Goal: Task Accomplishment & Management: Use online tool/utility

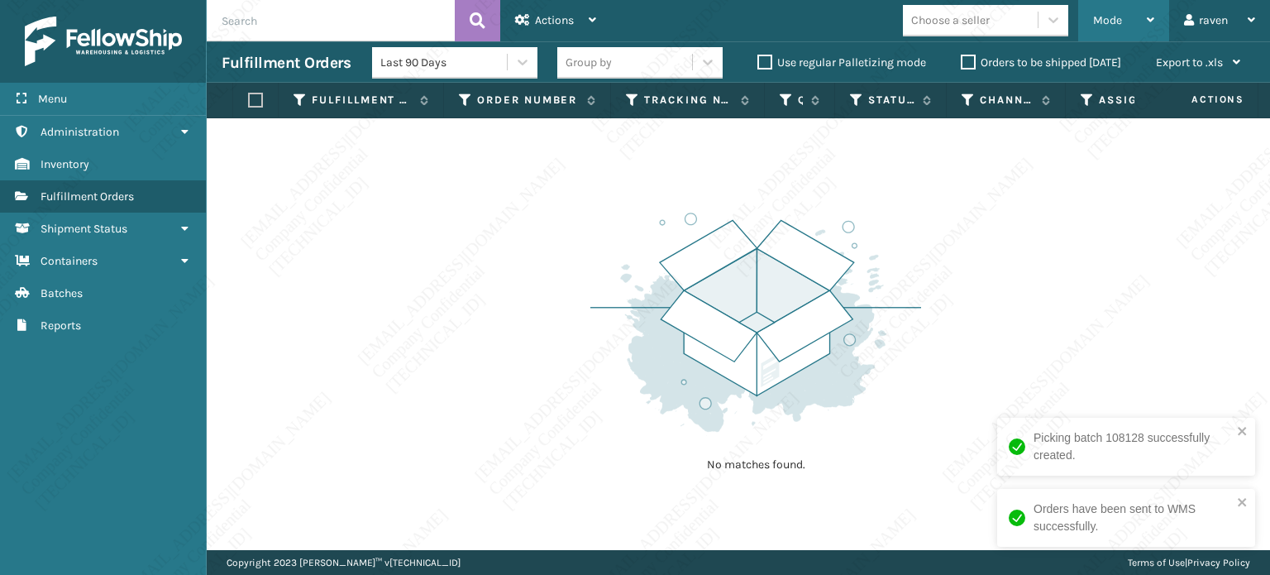
click at [1102, 20] on span "Mode" at bounding box center [1107, 20] width 29 height 14
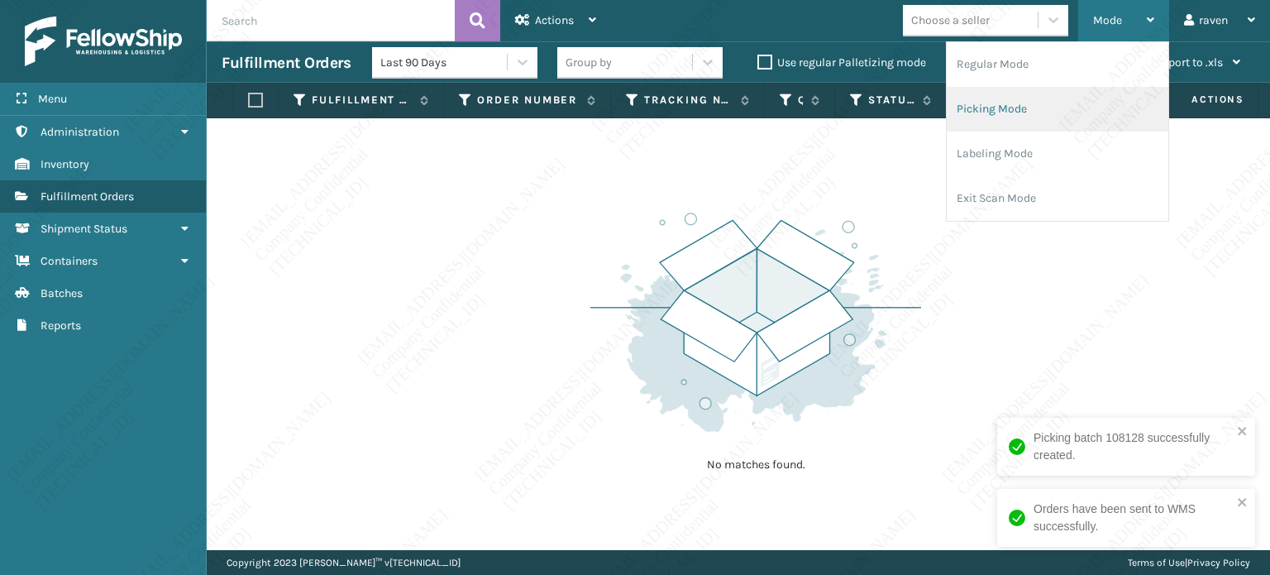
click at [1057, 96] on li "Picking Mode" at bounding box center [1058, 109] width 222 height 45
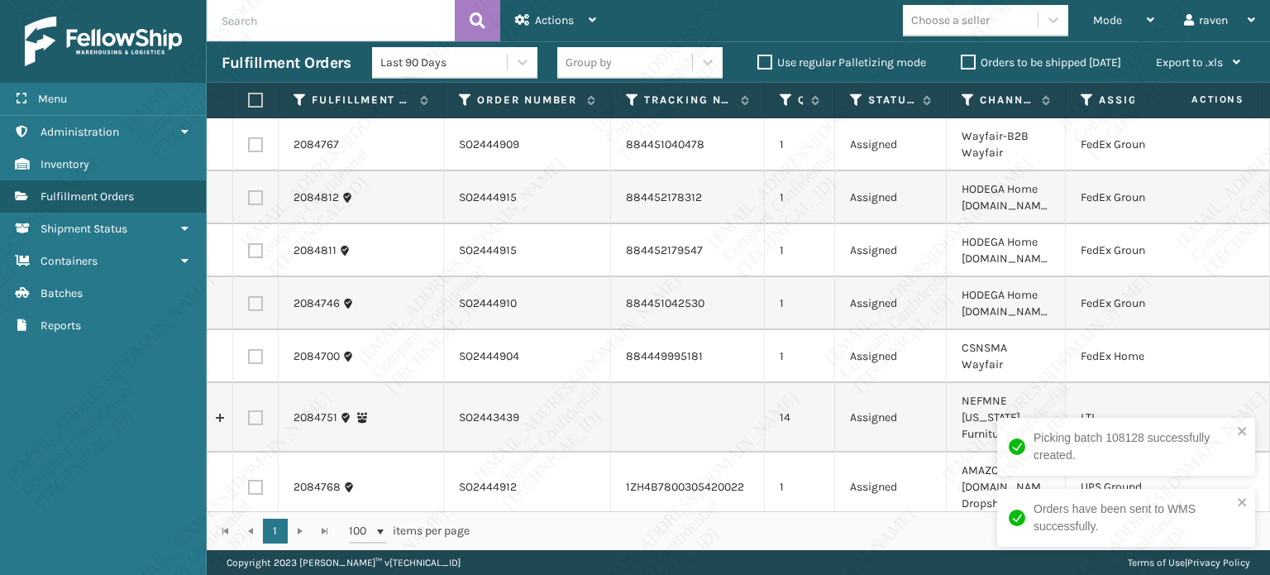
click at [1003, 355] on td "CSNSMA Wayfair" at bounding box center [1006, 356] width 119 height 53
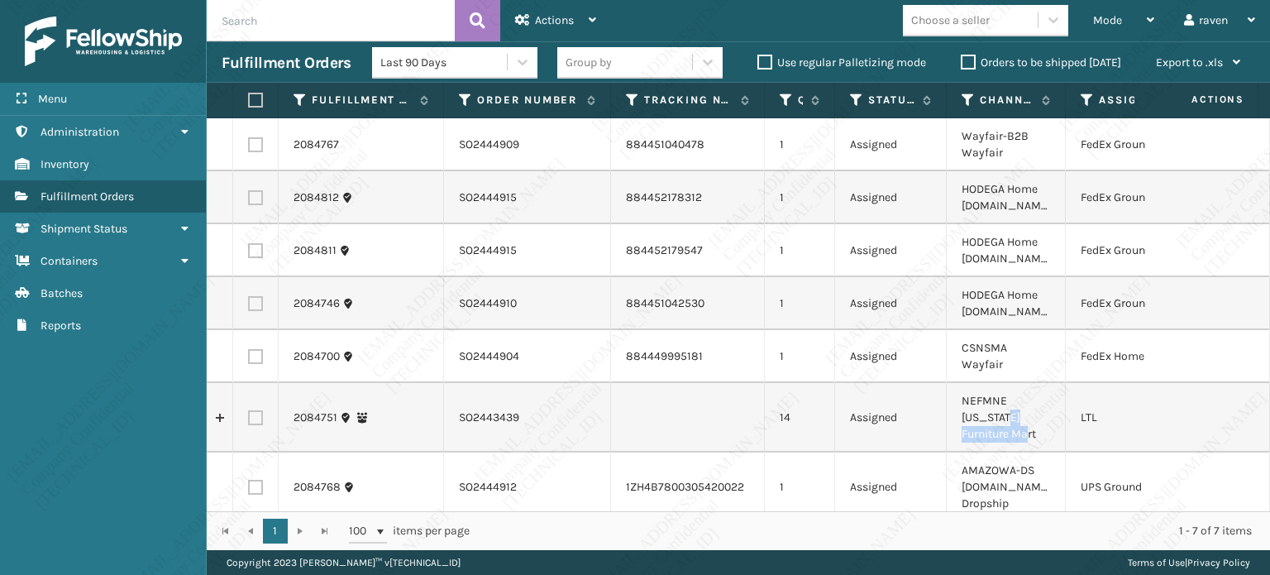
drag, startPoint x: 1064, startPoint y: 412, endPoint x: 1049, endPoint y: 407, distance: 16.5
click at [1050, 407] on td "NEFMNE [US_STATE] Furniture Mart" at bounding box center [1006, 417] width 119 height 69
click at [1087, 99] on icon at bounding box center [1087, 100] width 13 height 15
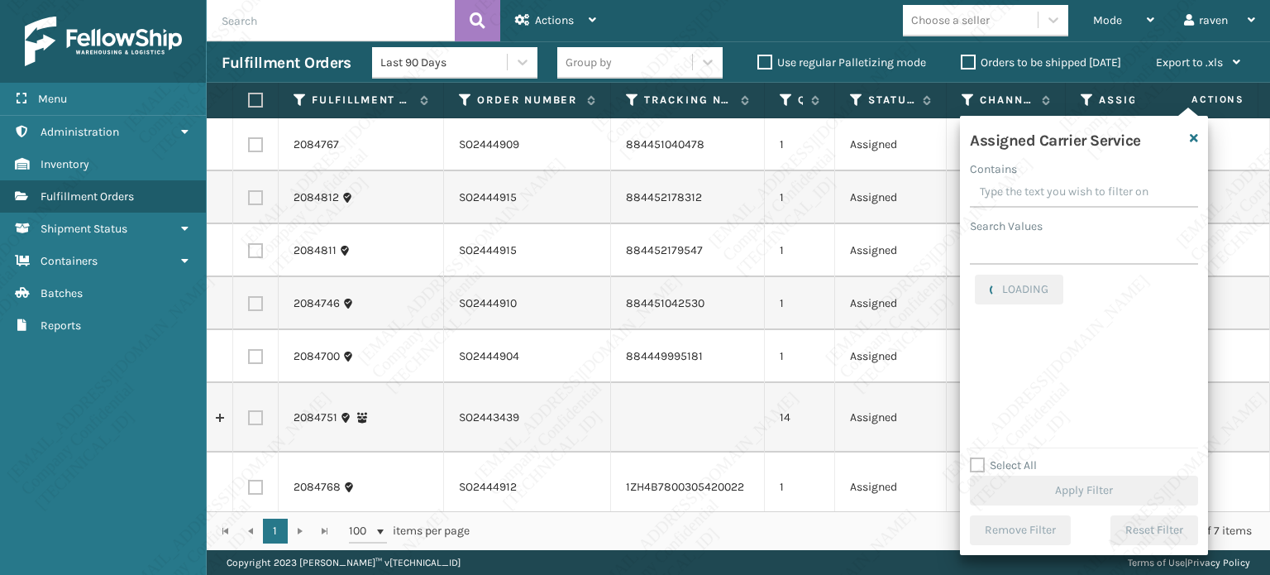
click at [1017, 227] on label "Search Values" at bounding box center [1006, 226] width 73 height 17
click at [1017, 235] on input "Search Values" at bounding box center [1084, 250] width 228 height 30
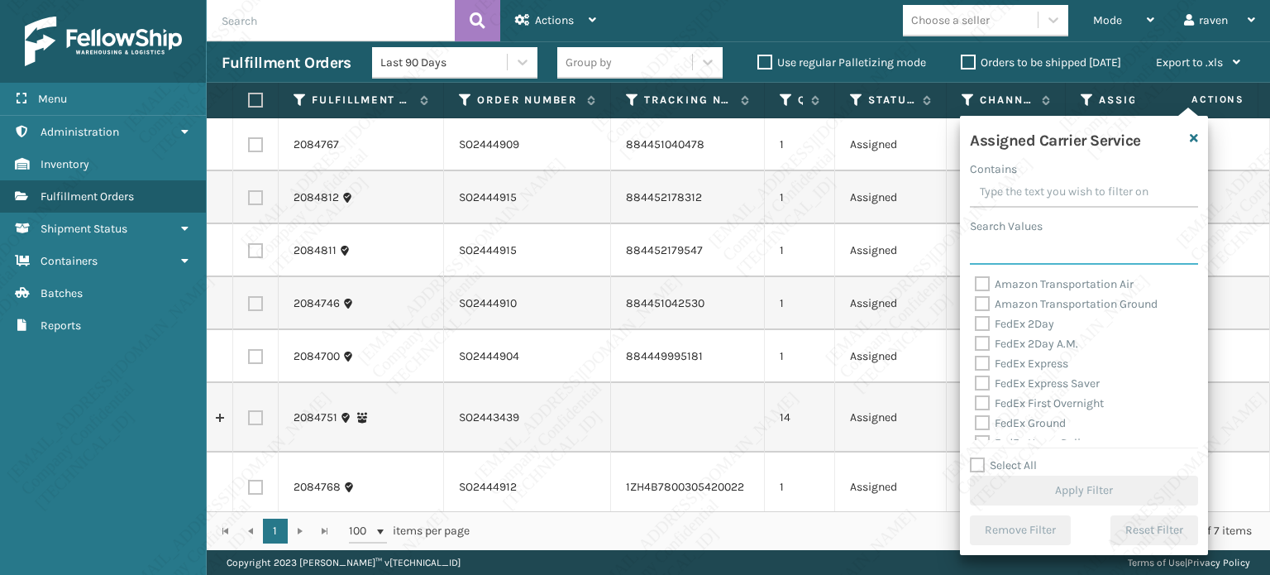
click at [1017, 244] on input "Search Values" at bounding box center [1084, 250] width 228 height 30
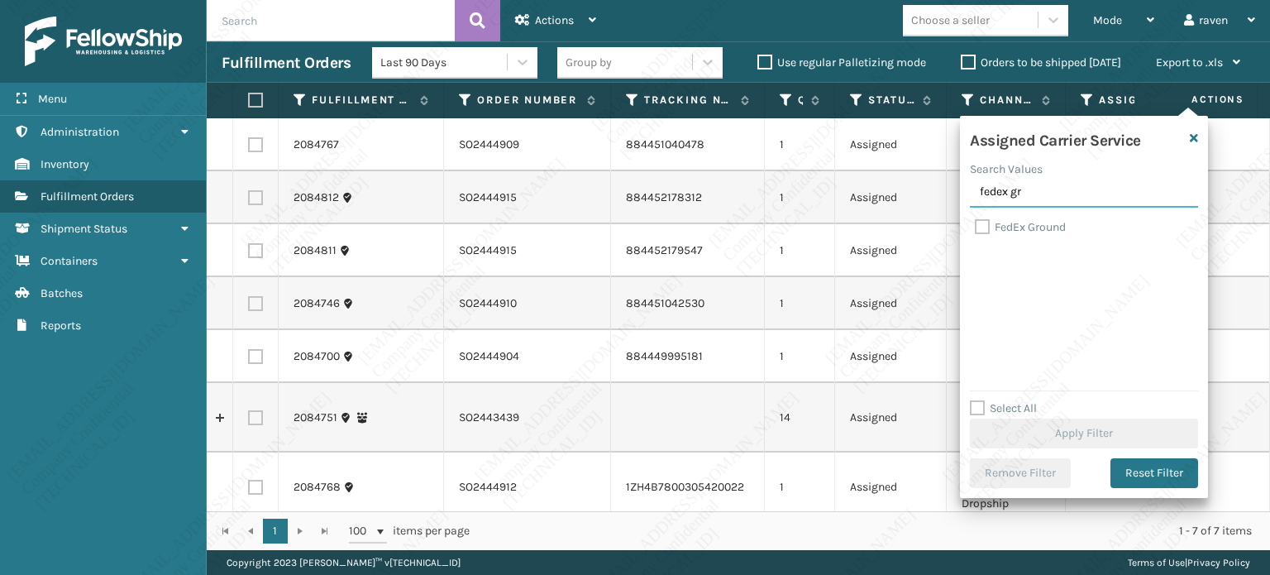
type input "fedex gr"
click at [1027, 221] on label "FedEx Ground" at bounding box center [1020, 227] width 91 height 14
click at [976, 221] on input "FedEx Ground" at bounding box center [975, 223] width 1 height 11
checkbox input "true"
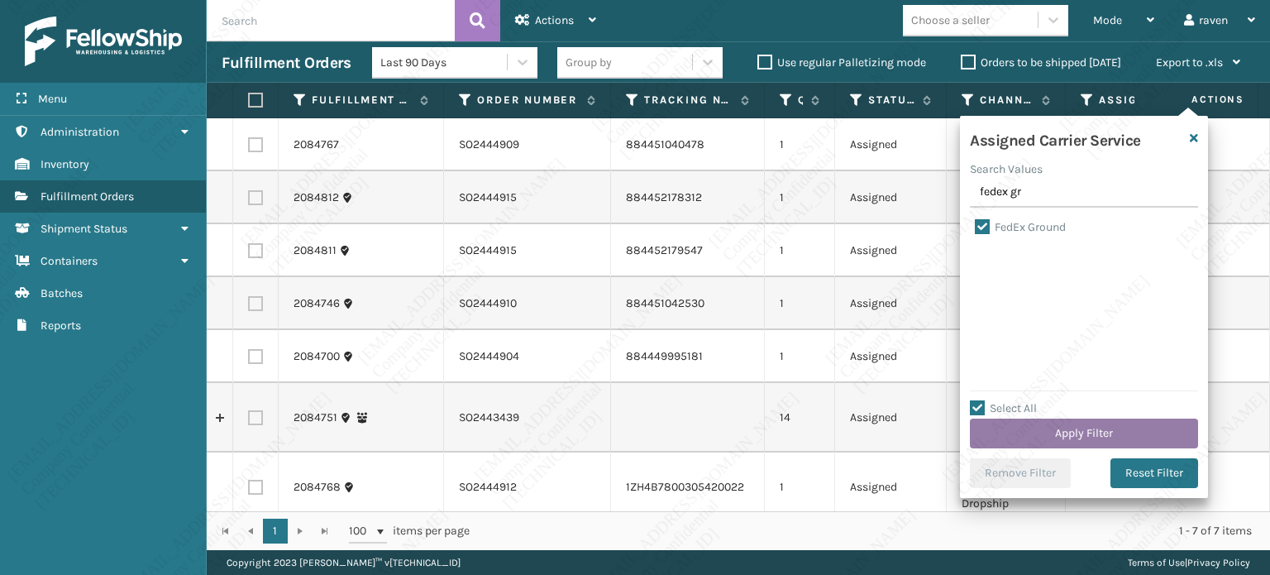
click at [1101, 436] on button "Apply Filter" at bounding box center [1084, 434] width 228 height 30
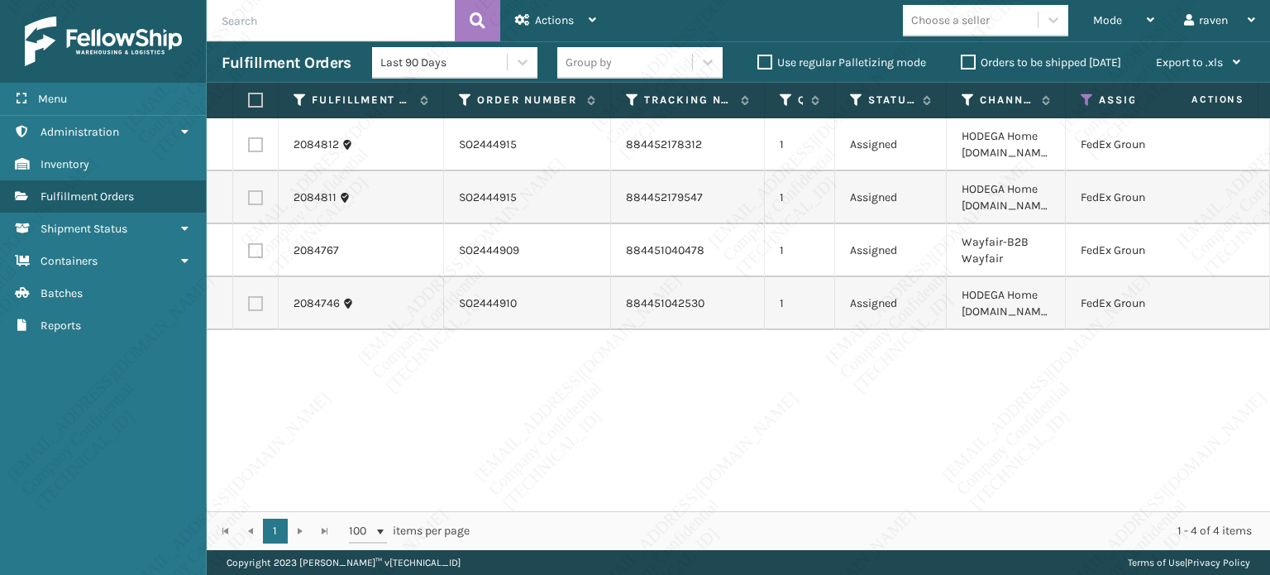
click at [255, 98] on label at bounding box center [253, 100] width 10 height 15
click at [249, 98] on input "checkbox" at bounding box center [248, 100] width 1 height 11
checkbox input "true"
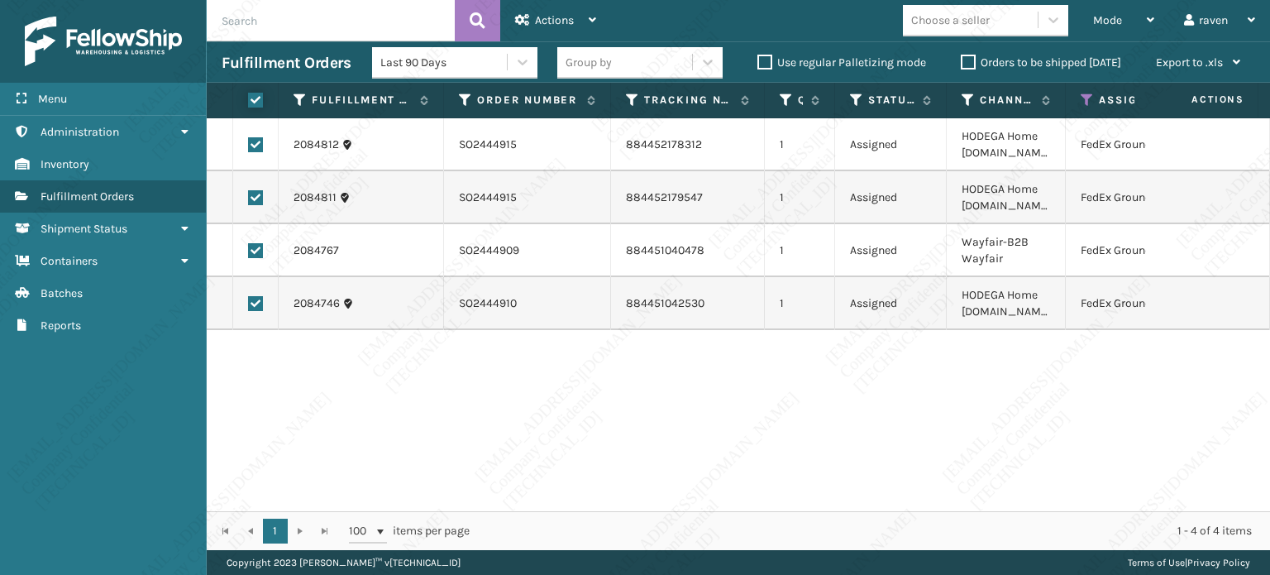
checkbox input "true"
click at [581, 24] on div "Actions" at bounding box center [555, 20] width 81 height 41
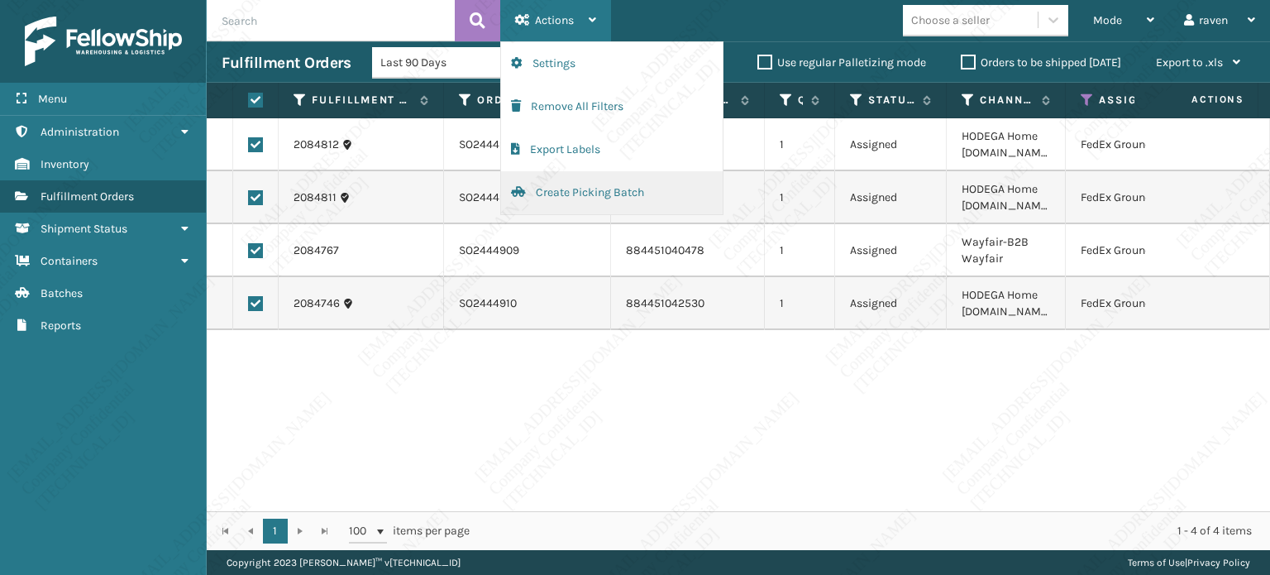
click at [546, 191] on button "Create Picking Batch" at bounding box center [612, 192] width 222 height 43
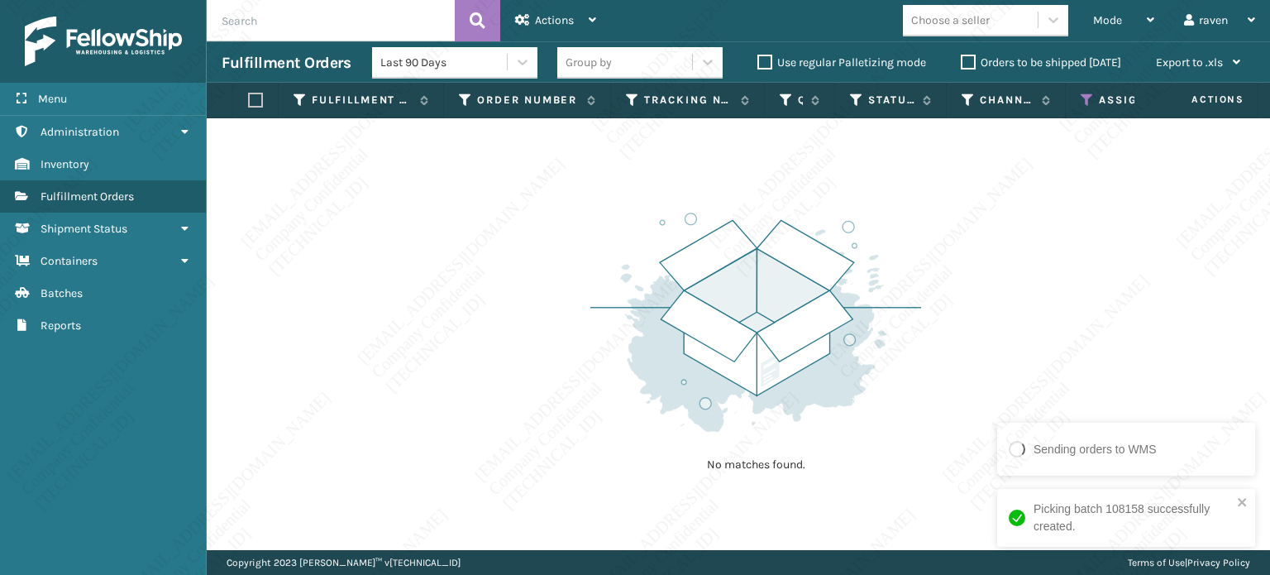
click at [1088, 102] on icon at bounding box center [1087, 100] width 13 height 15
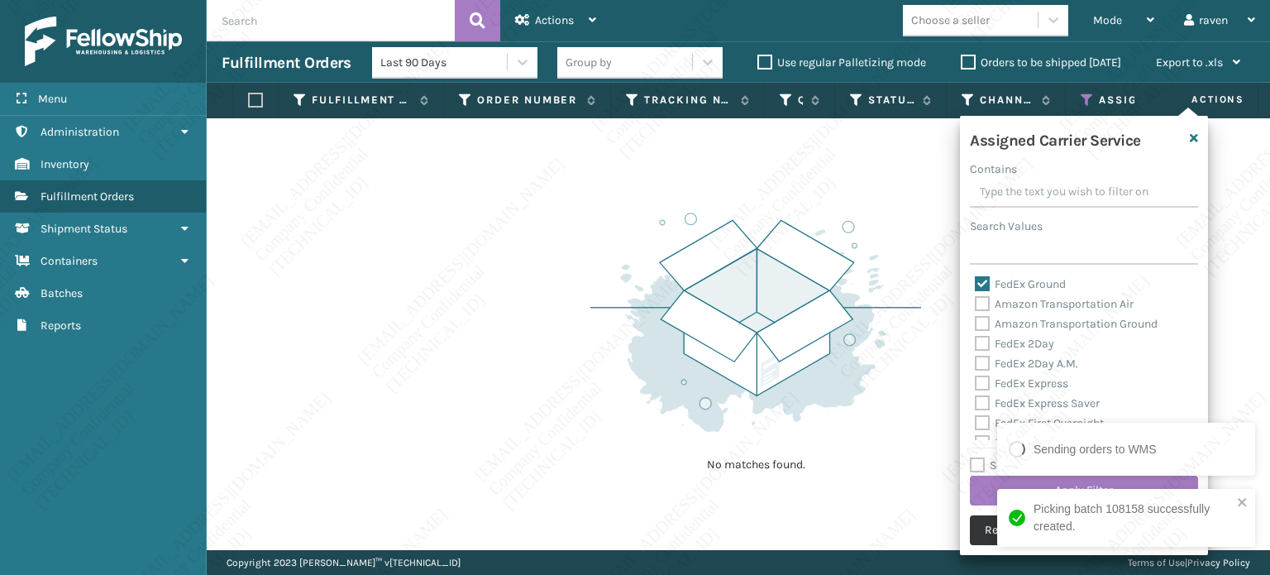
click at [984, 525] on button "Remove Filter" at bounding box center [1020, 530] width 101 height 30
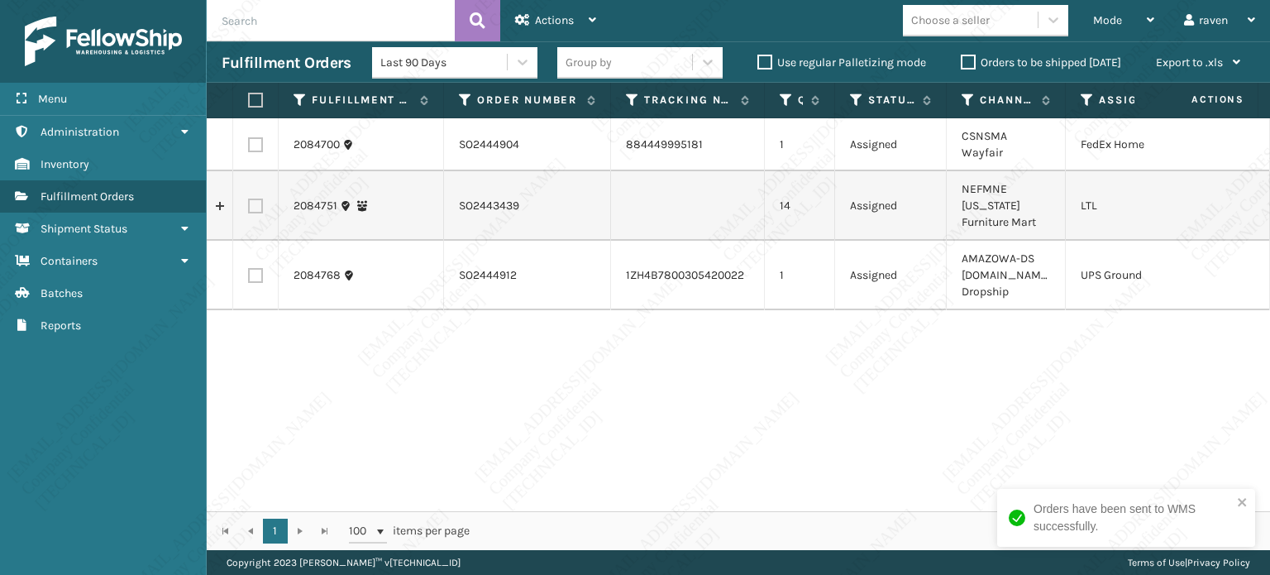
click at [256, 137] on label at bounding box center [255, 144] width 15 height 15
click at [249, 137] on input "checkbox" at bounding box center [248, 142] width 1 height 11
checkbox input "true"
click at [578, 25] on div "Actions" at bounding box center [555, 20] width 81 height 41
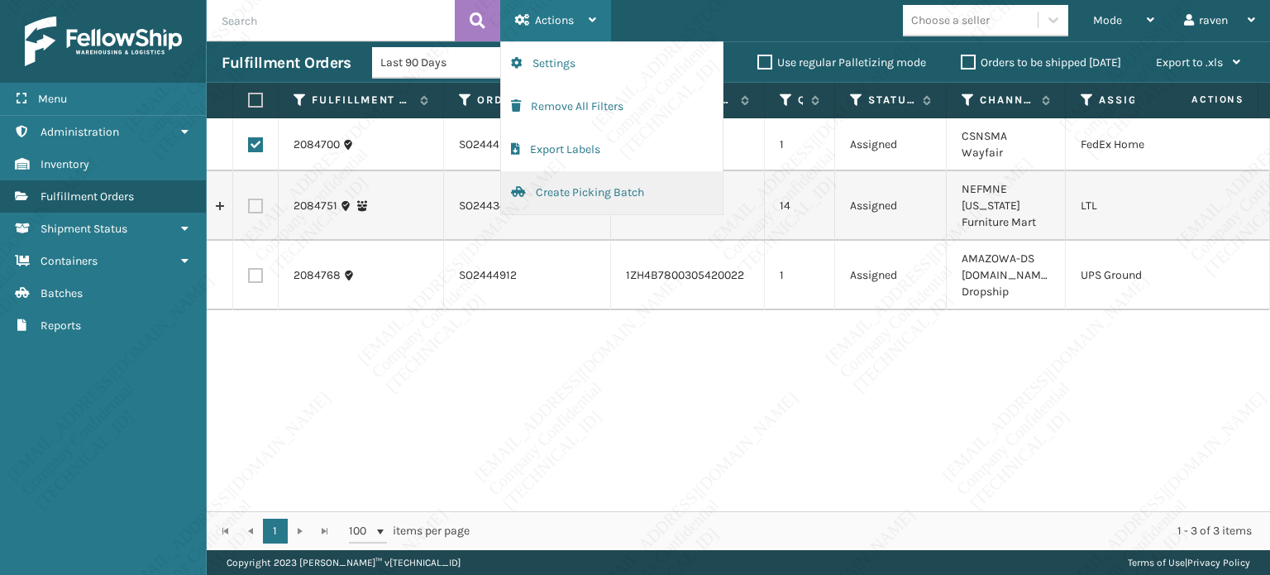
click at [546, 184] on button "Create Picking Batch" at bounding box center [612, 192] width 222 height 43
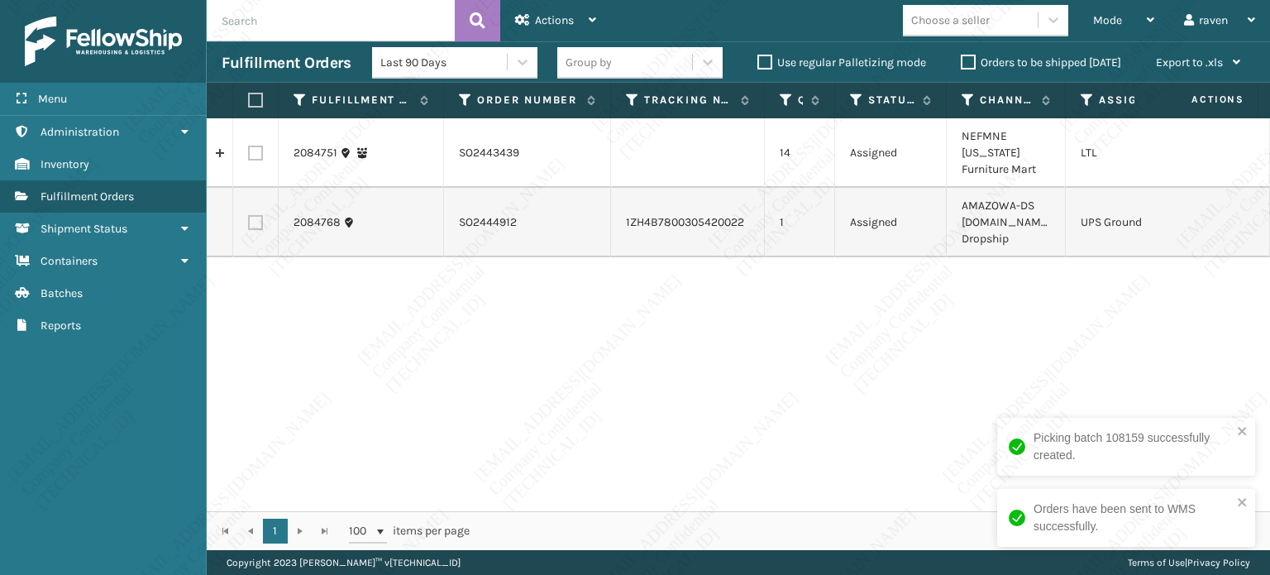
drag, startPoint x: 256, startPoint y: 222, endPoint x: 274, endPoint y: 217, distance: 18.9
click at [256, 222] on label at bounding box center [255, 222] width 15 height 15
click at [249, 222] on input "checkbox" at bounding box center [248, 220] width 1 height 11
checkbox input "true"
click at [589, 12] on div "Actions" at bounding box center [555, 20] width 81 height 41
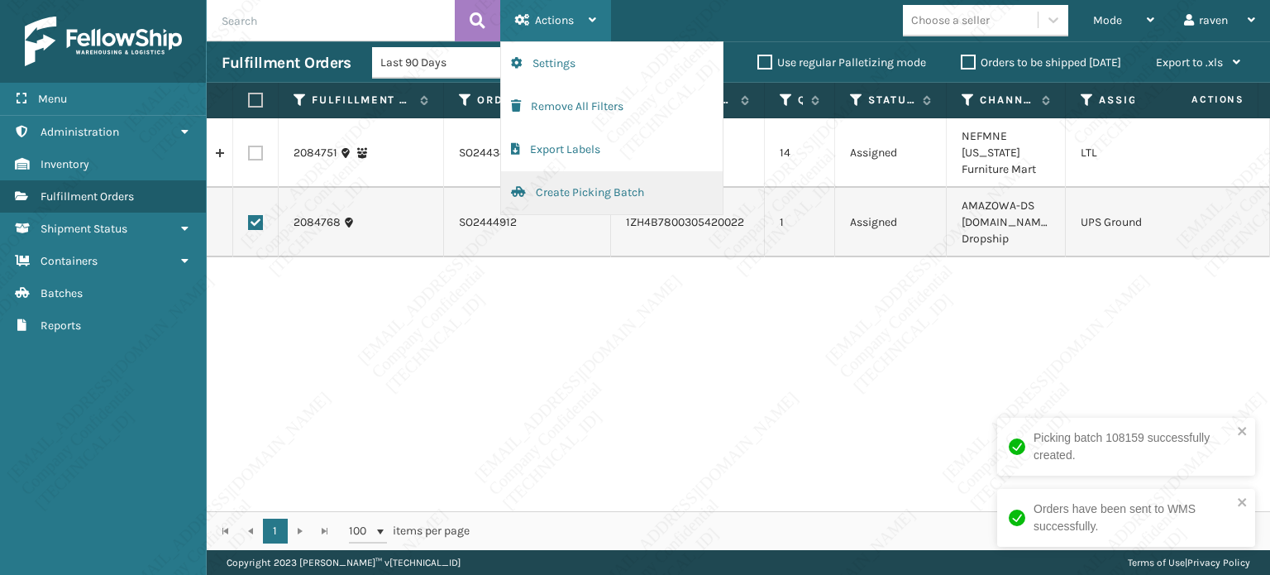
click at [566, 189] on button "Create Picking Batch" at bounding box center [612, 192] width 222 height 43
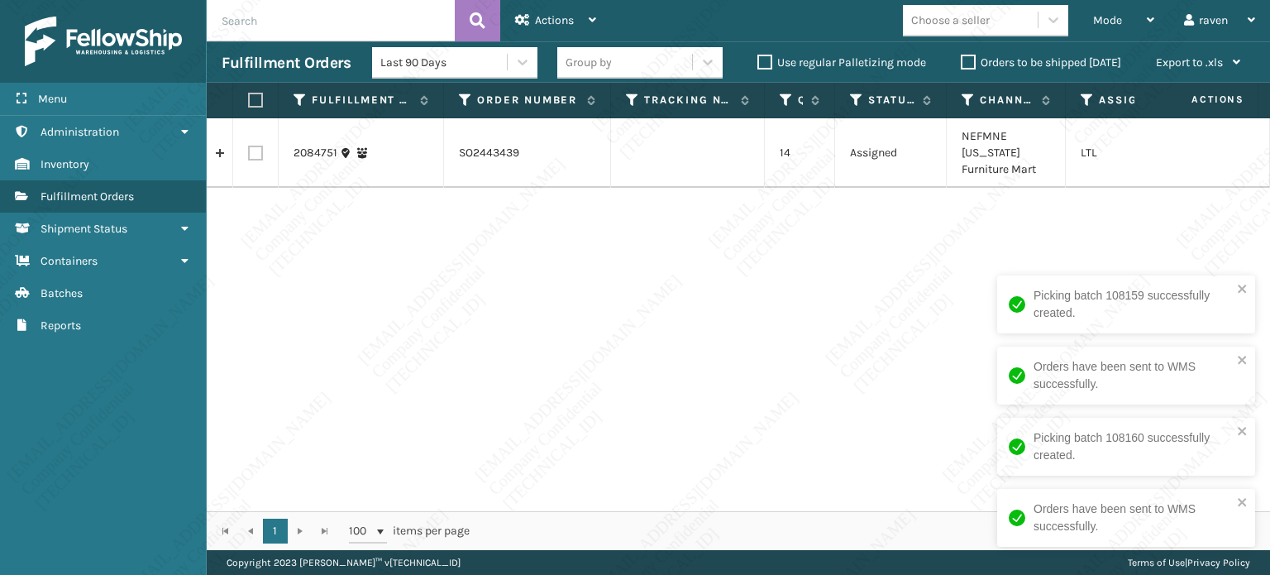
drag, startPoint x: 505, startPoint y: 216, endPoint x: 493, endPoint y: 203, distance: 17.6
click at [505, 214] on div "2084751 SO2443439 14 Assigned NEFMNE [US_STATE] Furniture Mart LTL" at bounding box center [739, 314] width 1064 height 393
click at [251, 101] on label at bounding box center [253, 100] width 10 height 15
click at [249, 101] on input "checkbox" at bounding box center [248, 100] width 1 height 11
checkbox input "true"
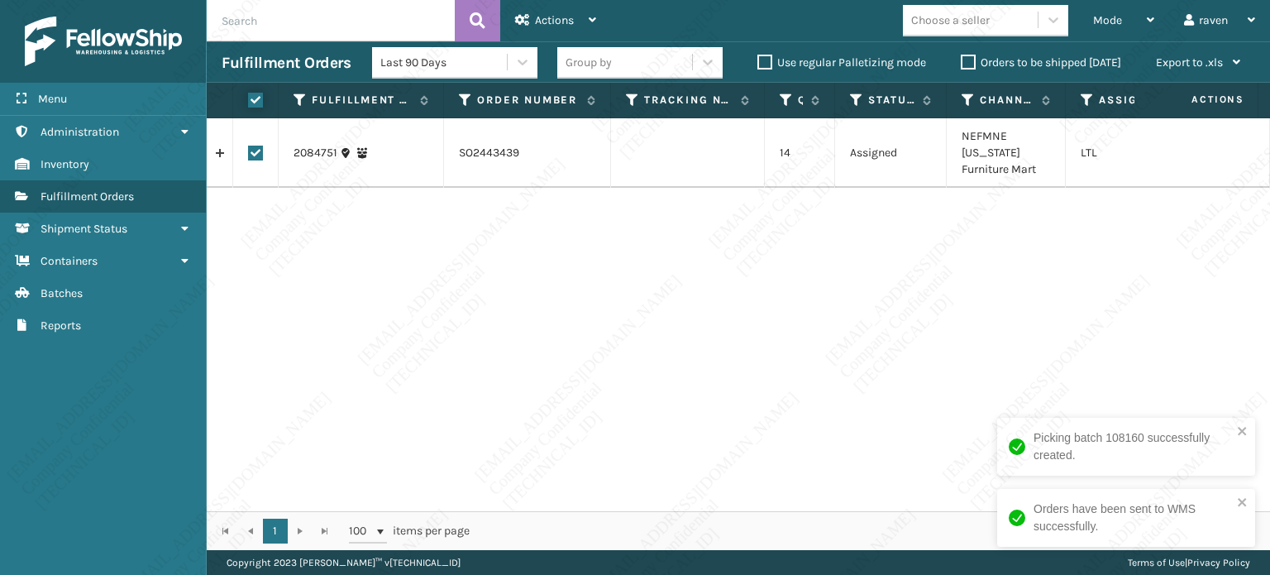
checkbox input "true"
click at [545, 19] on span "Actions" at bounding box center [554, 20] width 39 height 14
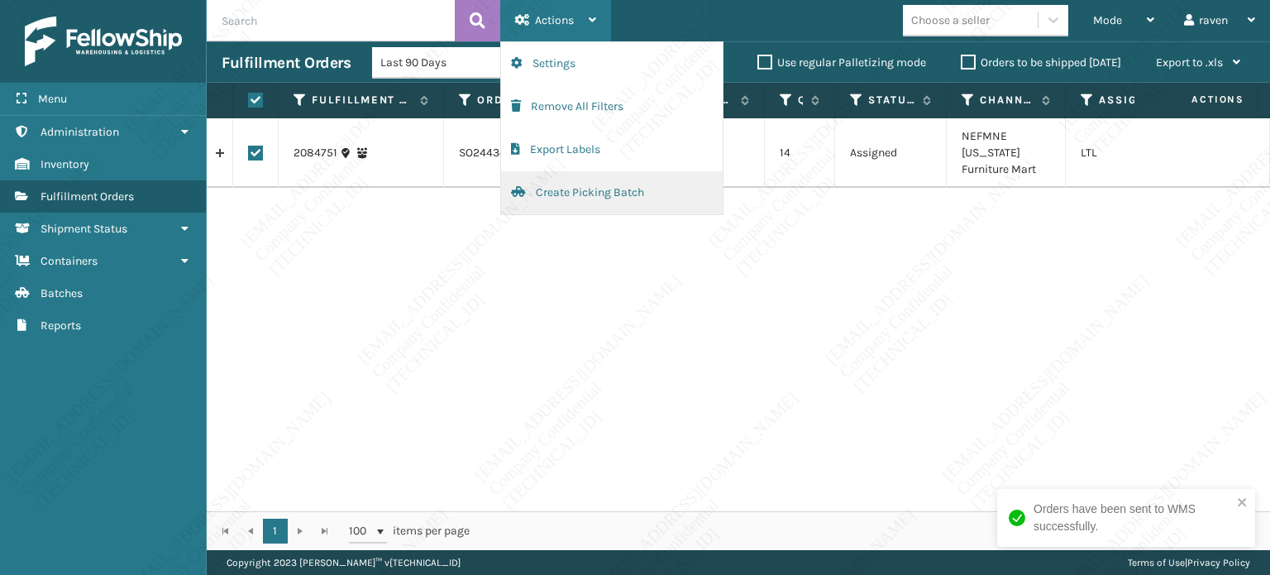
click at [572, 195] on button "Create Picking Batch" at bounding box center [612, 192] width 222 height 43
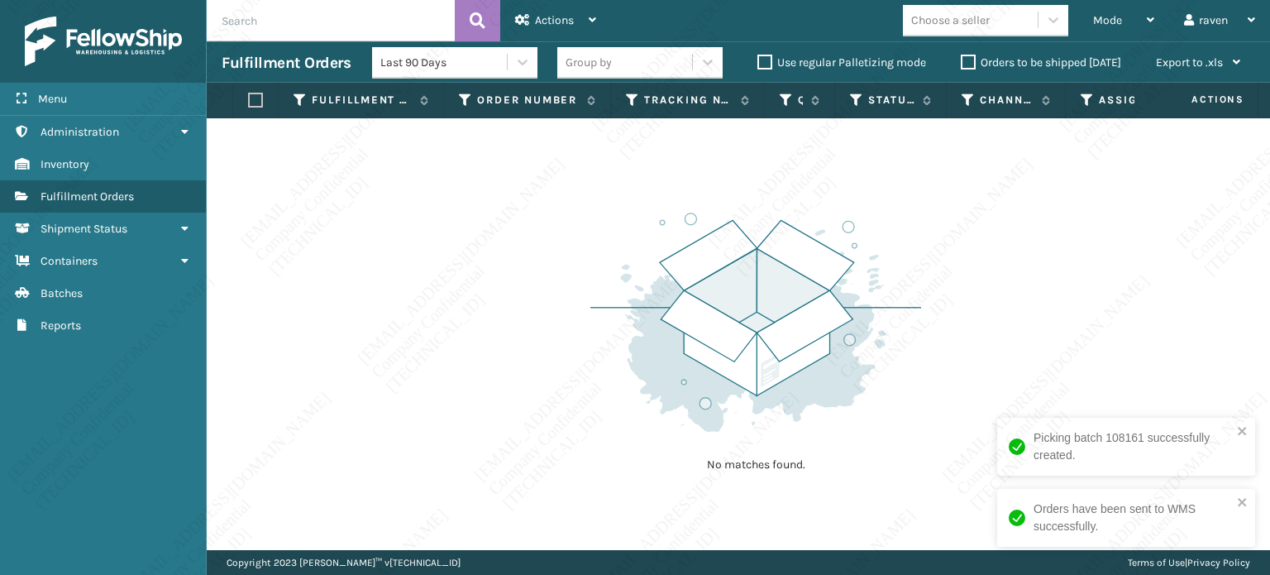
click at [849, 439] on div "No matches found." at bounding box center [756, 340] width 331 height 305
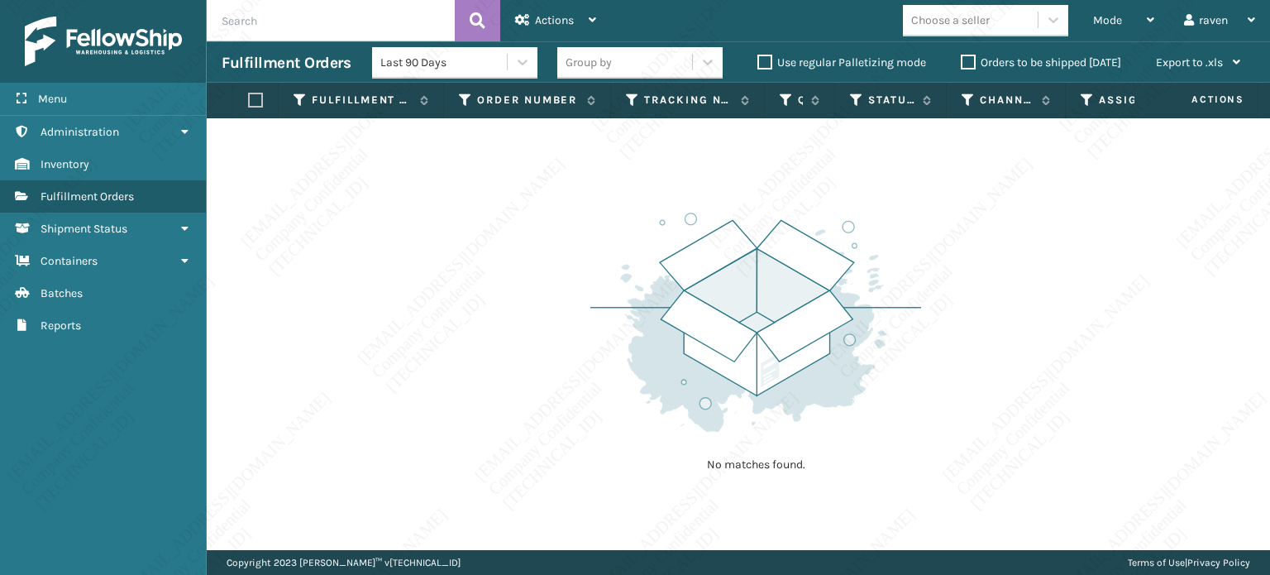
drag, startPoint x: 450, startPoint y: 215, endPoint x: 229, endPoint y: 0, distance: 308.2
click at [430, 186] on div "No matches found." at bounding box center [739, 334] width 1064 height 432
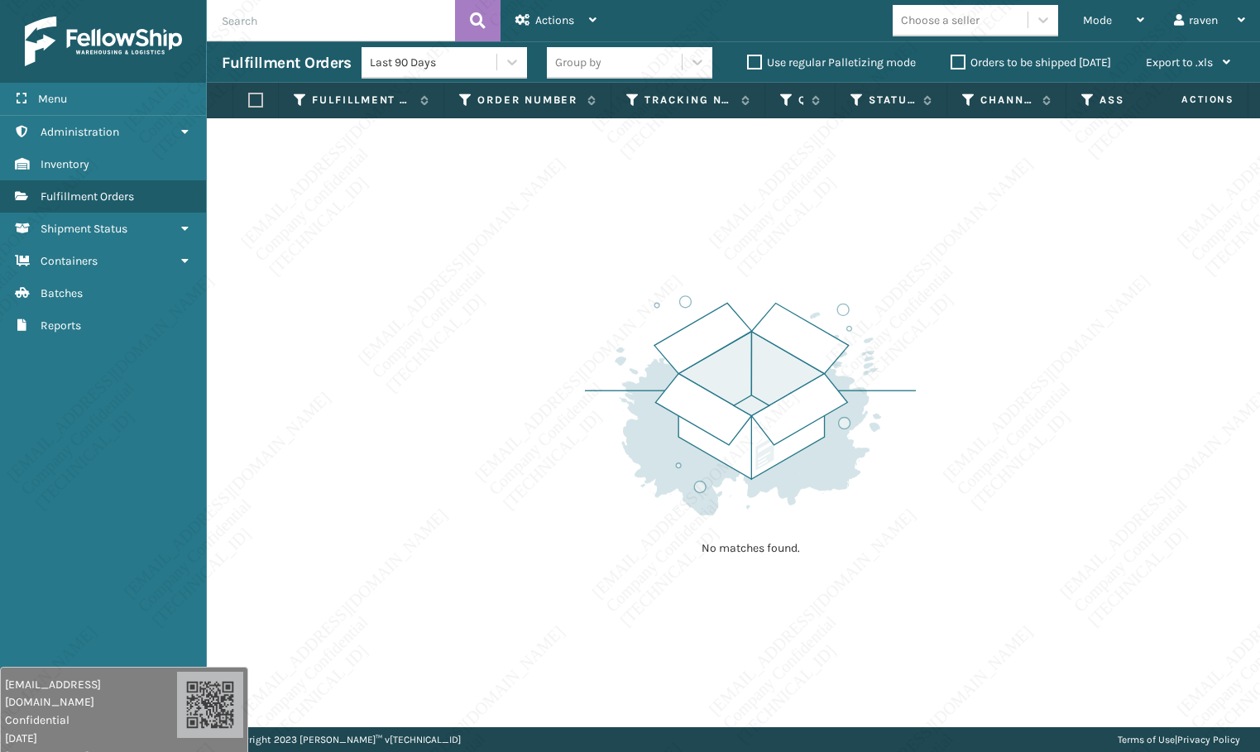
click at [290, 12] on input "text" at bounding box center [331, 20] width 248 height 41
paste input "SO2444922"
type input "SO2444922"
click at [1106, 17] on span "Mode" at bounding box center [1097, 20] width 29 height 14
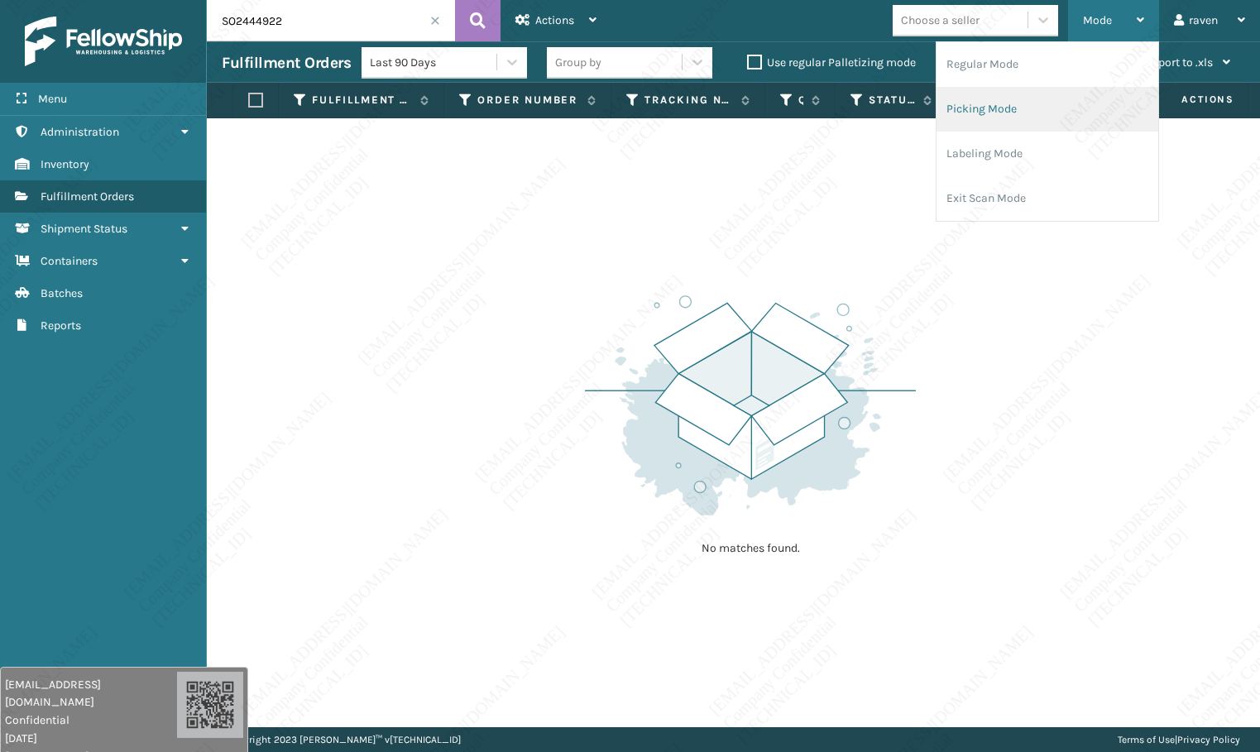
click at [1016, 107] on li "Picking Mode" at bounding box center [1047, 109] width 222 height 45
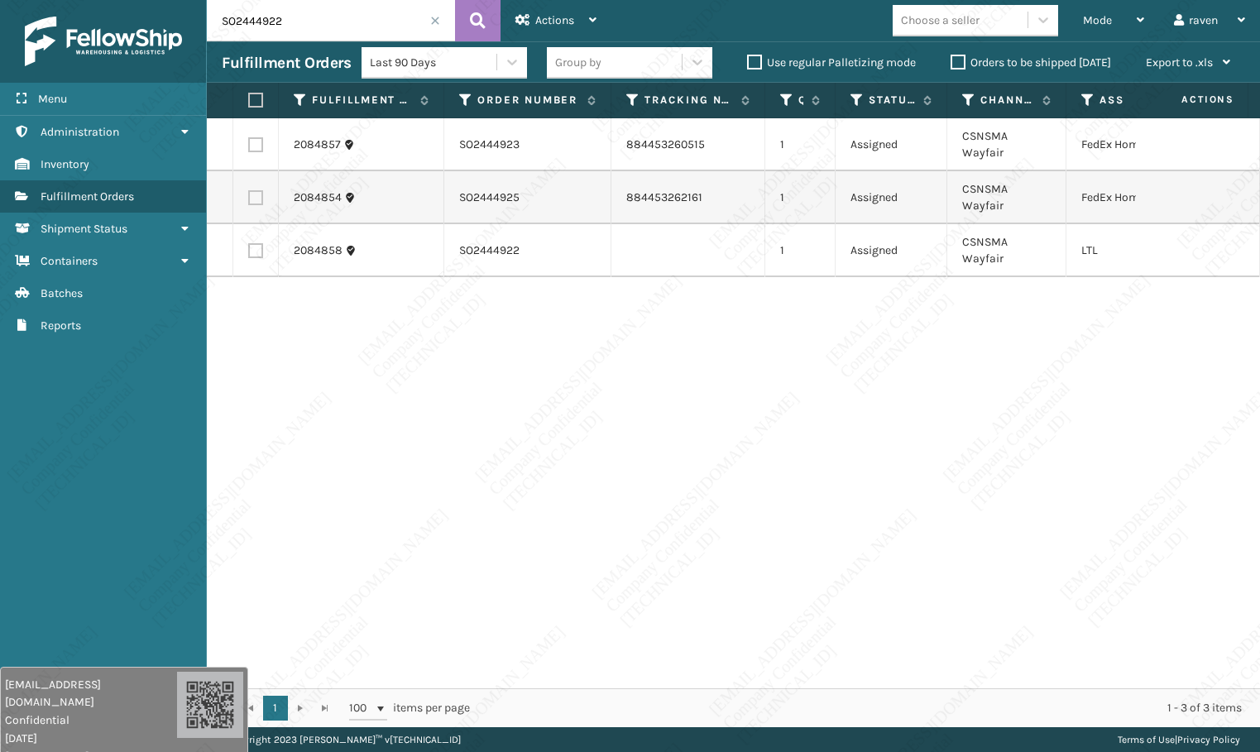
click at [320, 22] on input "SO2444922" at bounding box center [331, 20] width 248 height 41
click at [490, 16] on button at bounding box center [477, 20] width 45 height 41
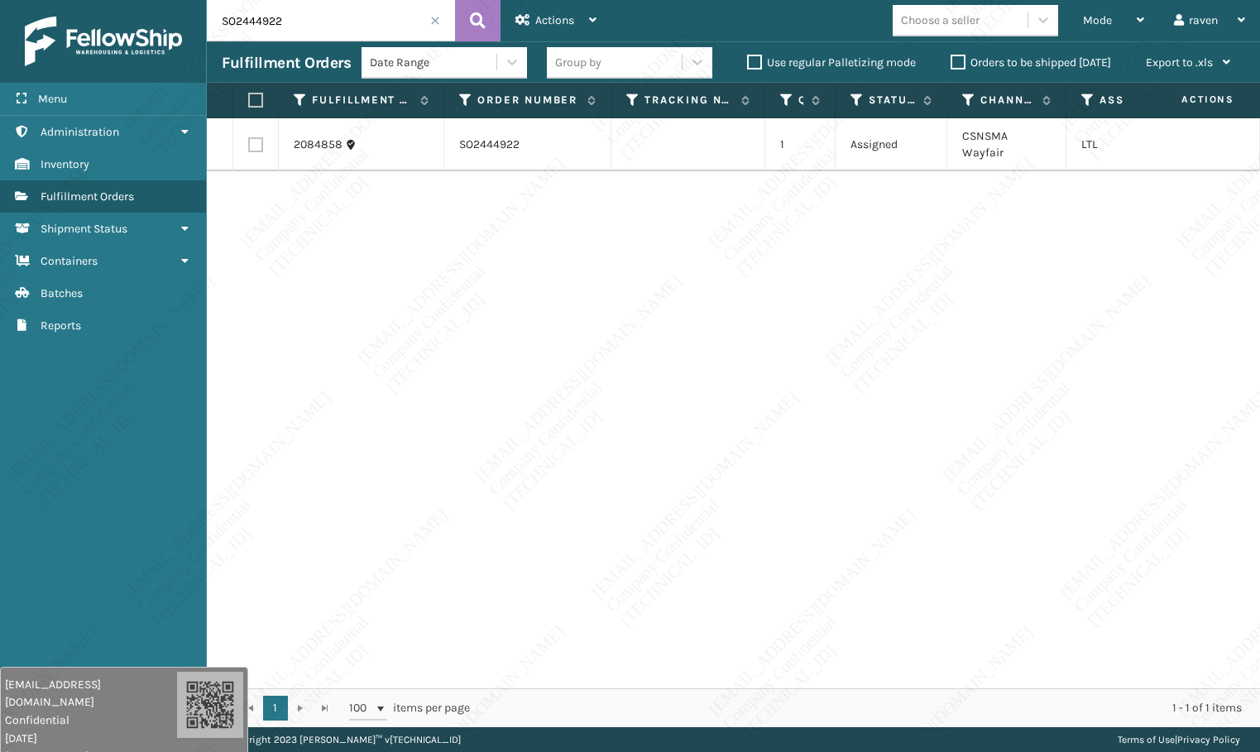
click at [720, 213] on div "2084858 SO2444922 1 Assigned CSNSMA Wayfair LTL" at bounding box center [733, 403] width 1053 height 570
click at [258, 98] on label at bounding box center [253, 100] width 10 height 15
click at [249, 98] on input "checkbox" at bounding box center [248, 100] width 1 height 11
checkbox input "true"
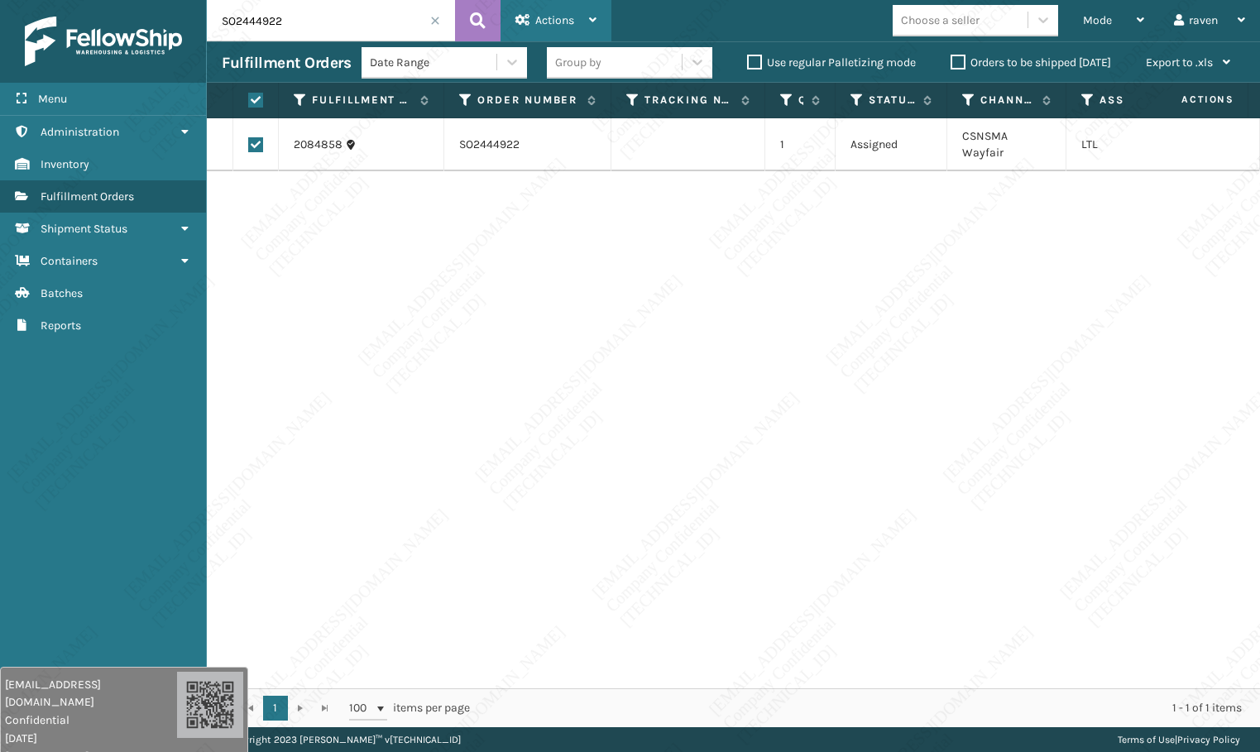
click at [567, 19] on span "Actions" at bounding box center [554, 20] width 39 height 14
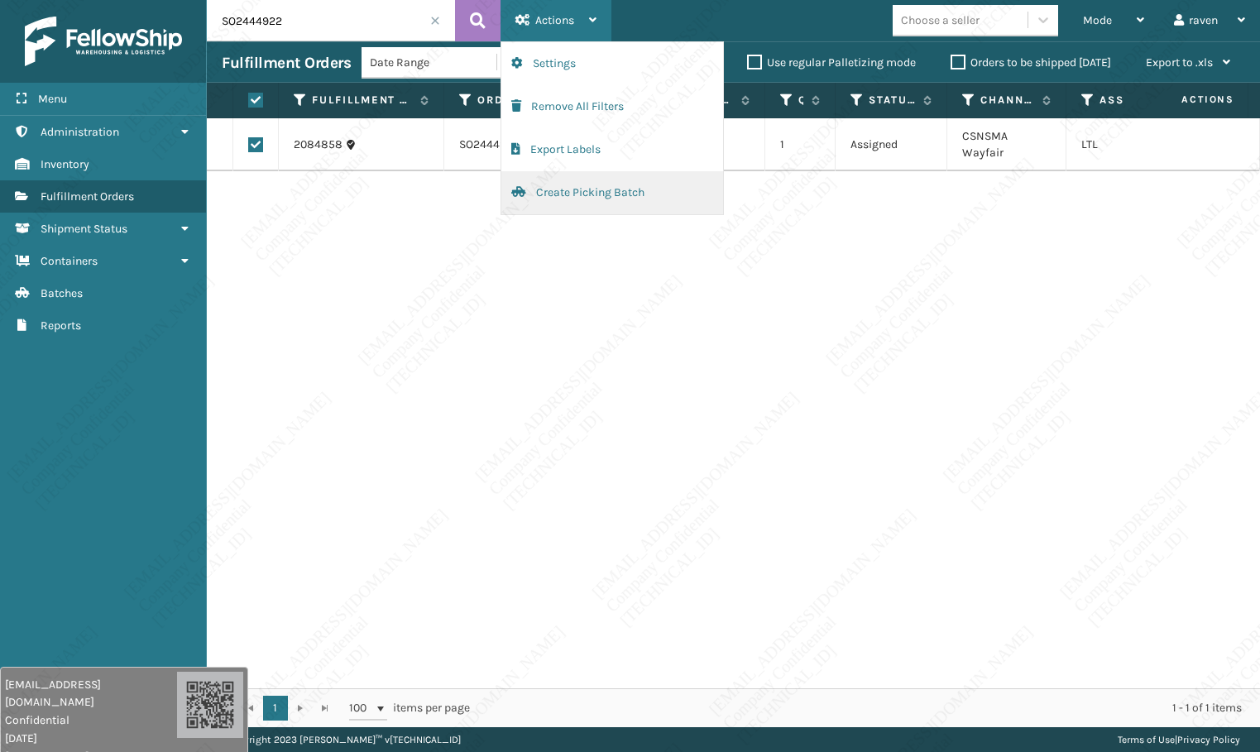
click at [585, 194] on button "Create Picking Batch" at bounding box center [612, 192] width 222 height 43
